Goal: Task Accomplishment & Management: Manage account settings

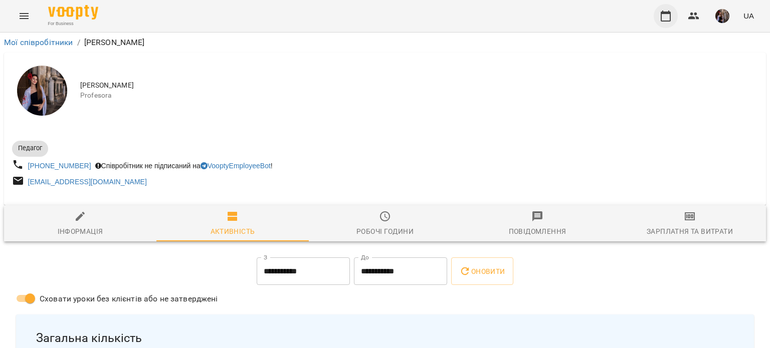
click at [673, 22] on button "button" at bounding box center [666, 16] width 24 height 24
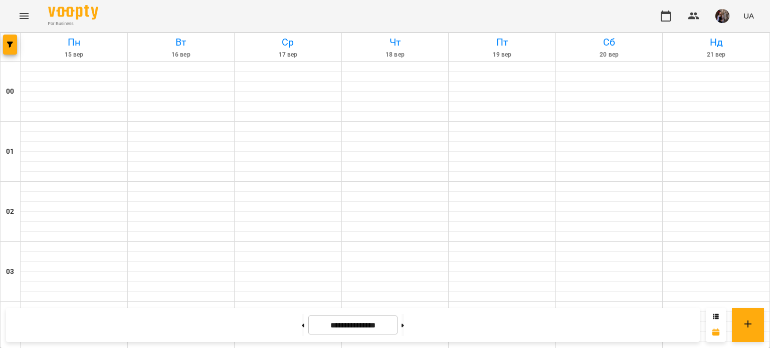
scroll to position [642, 0]
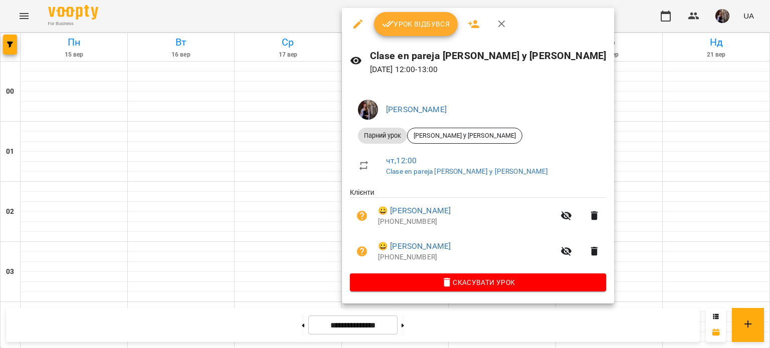
click at [416, 28] on span "Урок відбувся" at bounding box center [416, 24] width 68 height 12
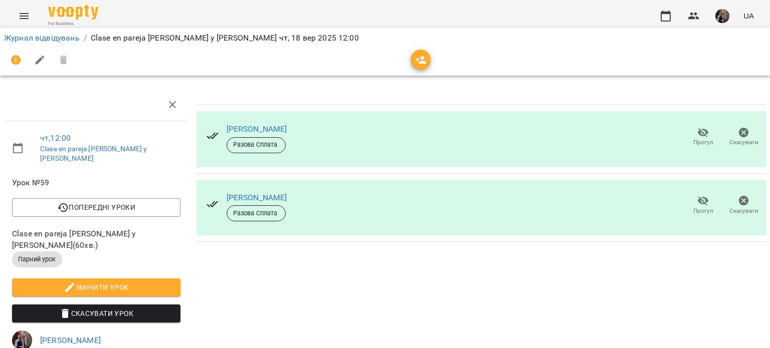
click at [426, 67] on button "button" at bounding box center [421, 60] width 20 height 20
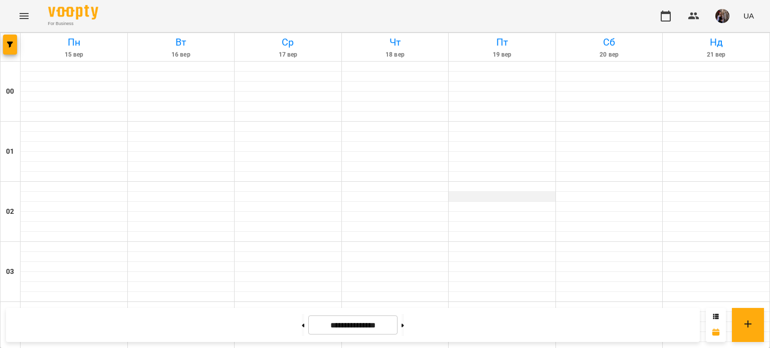
scroll to position [487, 0]
click at [729, 16] on img "button" at bounding box center [722, 16] width 14 height 14
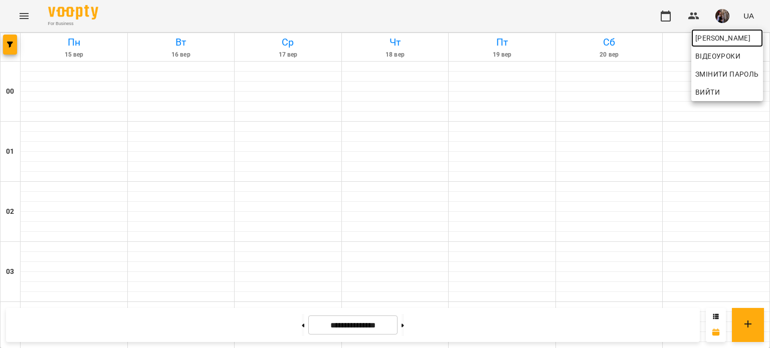
click at [699, 40] on span "[PERSON_NAME]" at bounding box center [727, 38] width 64 height 12
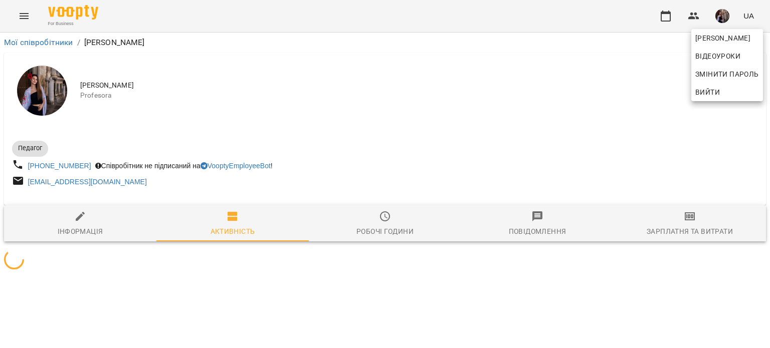
click at [479, 77] on div at bounding box center [385, 174] width 770 height 348
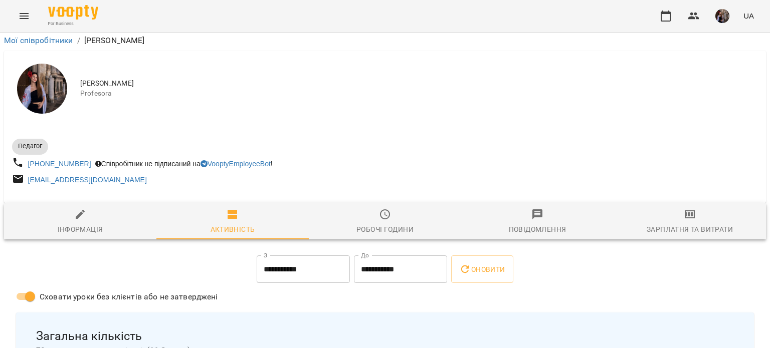
scroll to position [217, 0]
